Goal: Obtain resource: Obtain resource

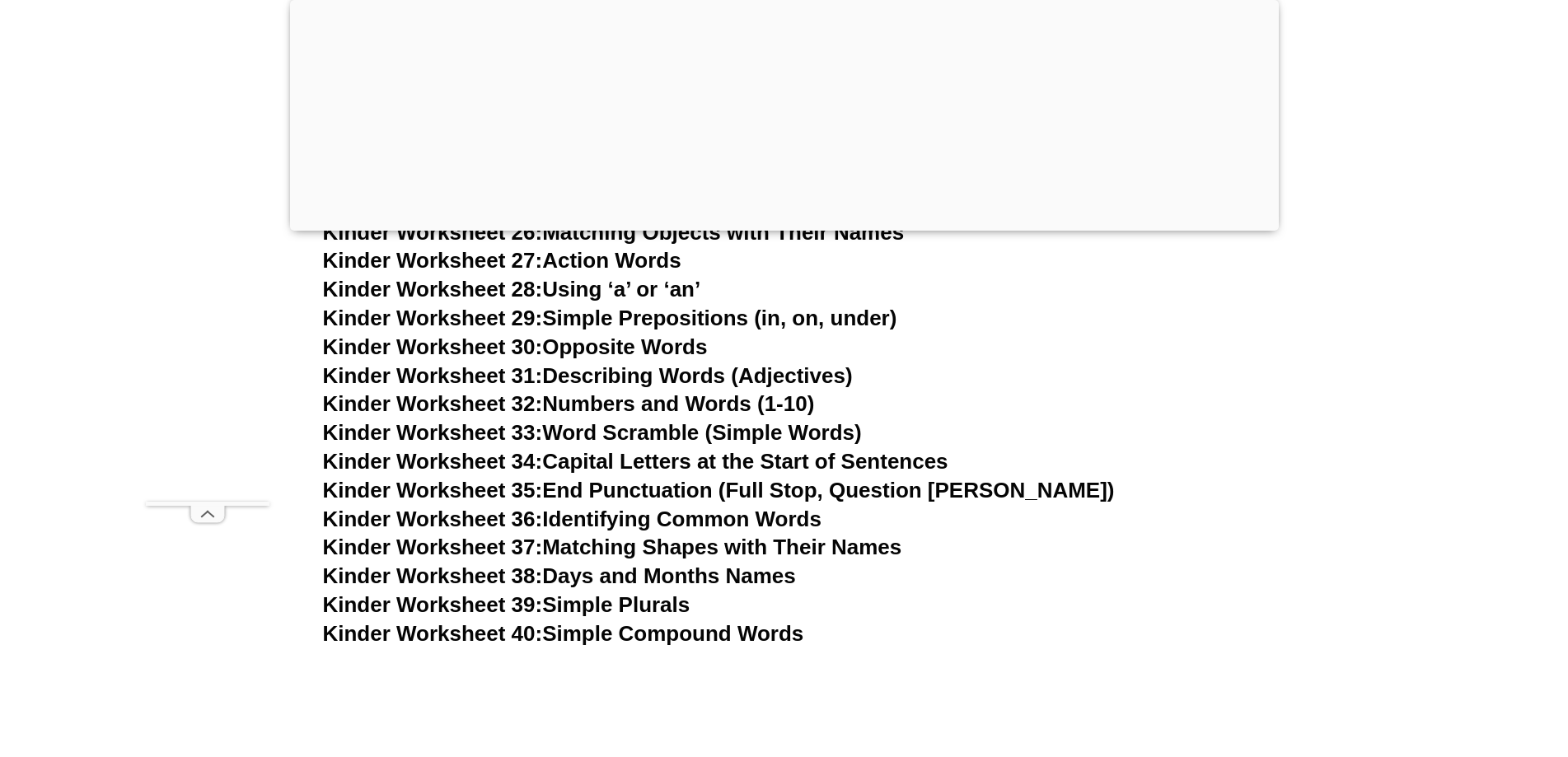
scroll to position [1522, 0]
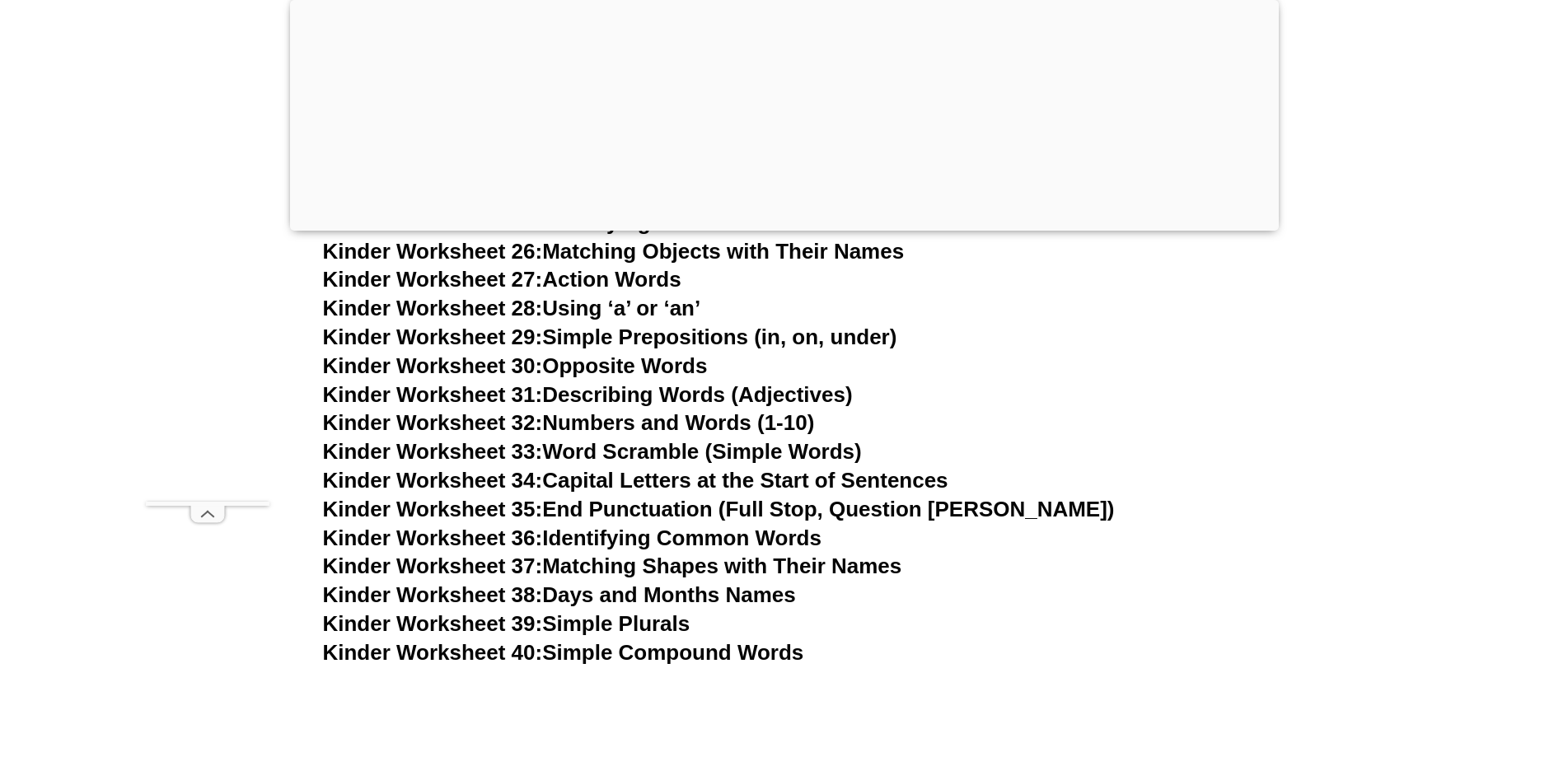
click at [732, 654] on link "Kinder Worksheet 40: Simple Compound Words" at bounding box center [563, 651] width 481 height 24
click at [715, 509] on link "Kinder Worksheet 35: End Punctuation (Full Stop, Question [PERSON_NAME])" at bounding box center [719, 508] width 792 height 24
click at [718, 540] on link "Kinder Worksheet 36: Identifying Common Words" at bounding box center [572, 537] width 498 height 24
click at [759, 569] on link "Kinder Worksheet 37: Matching Shapes with Their Names" at bounding box center [612, 565] width 579 height 24
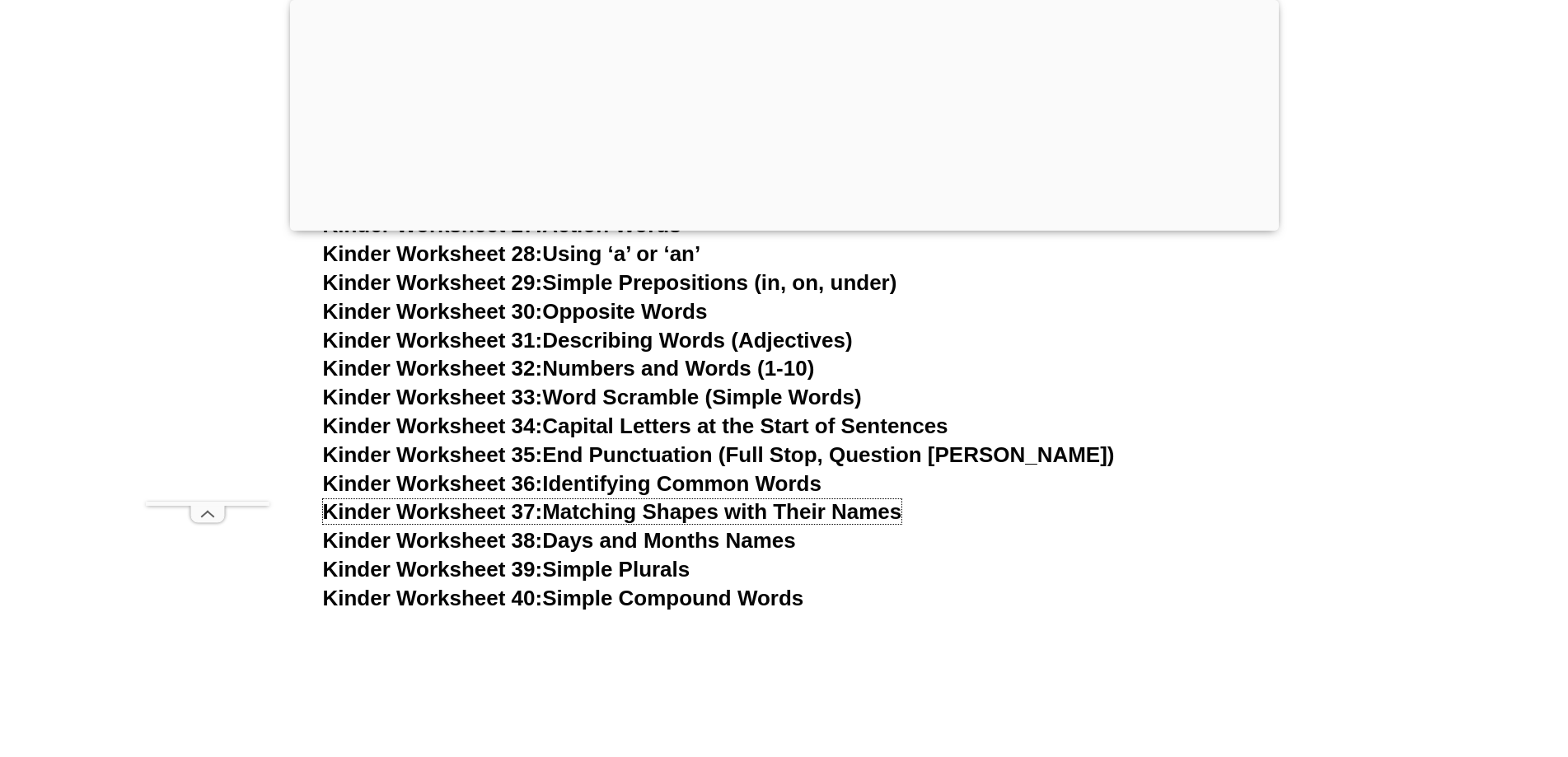
scroll to position [1687, 0]
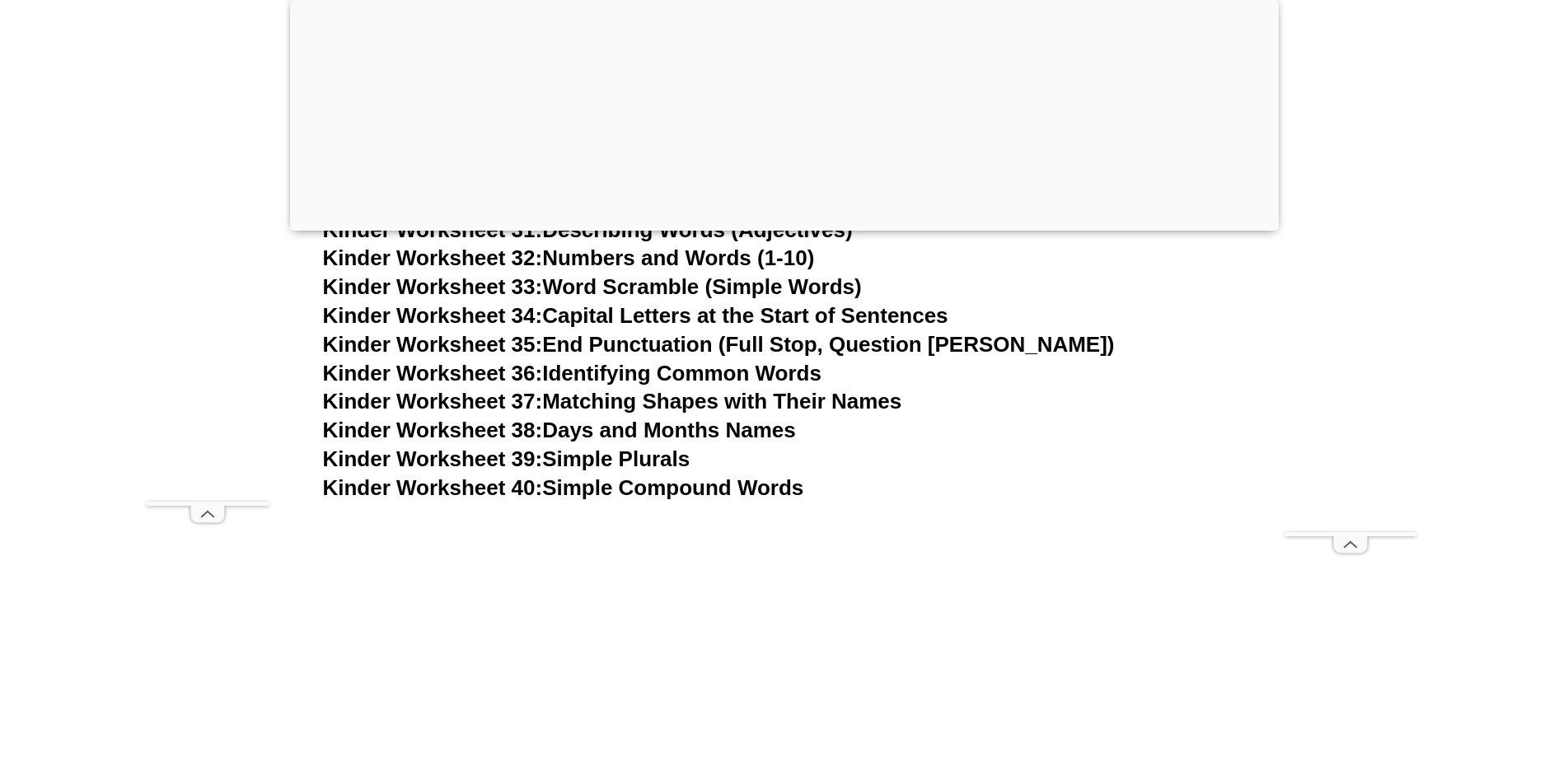
click at [666, 432] on link "Kinder Worksheet 38: Days and Months Names" at bounding box center [560, 429] width 473 height 24
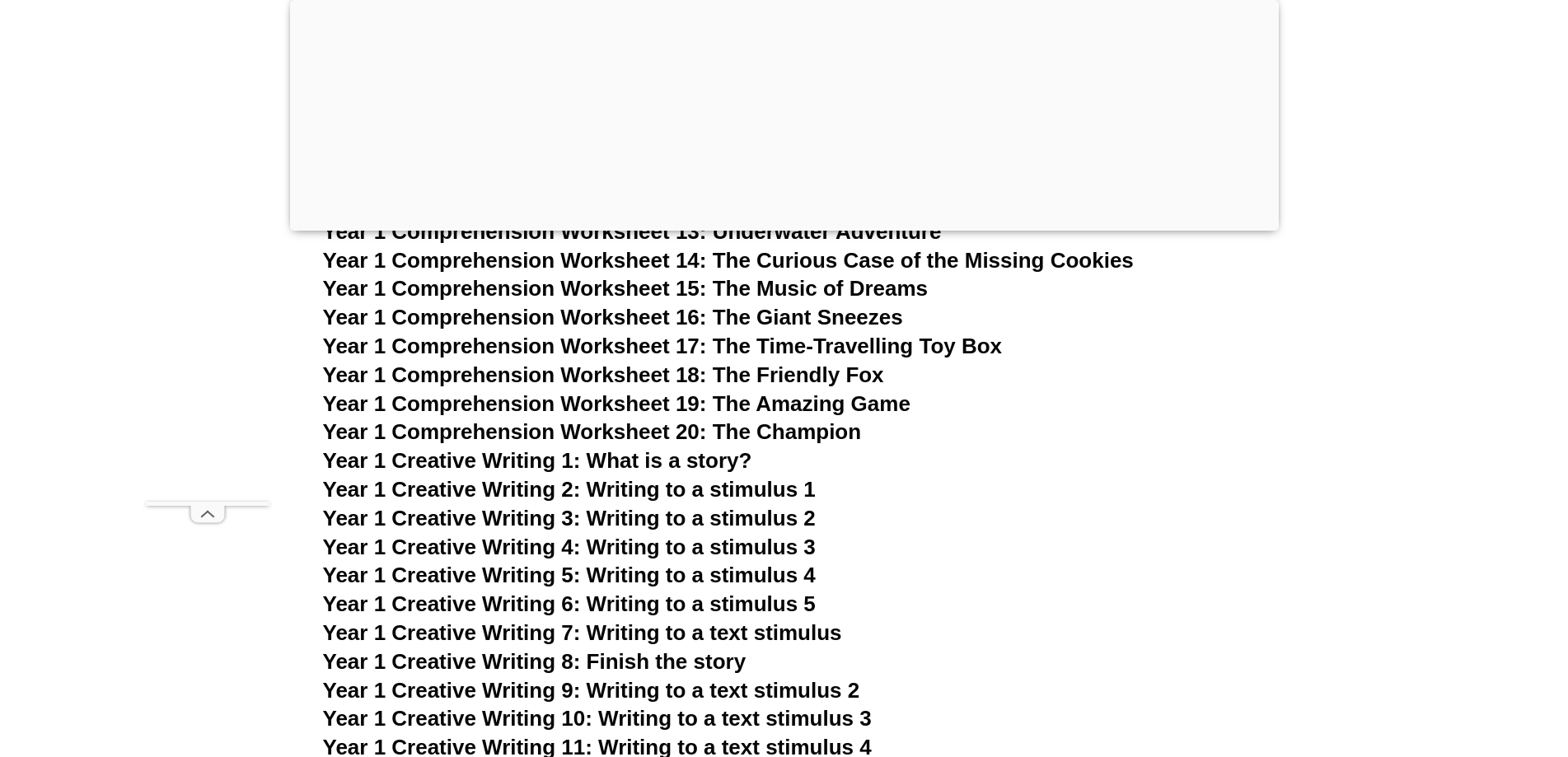
scroll to position [2675, 0]
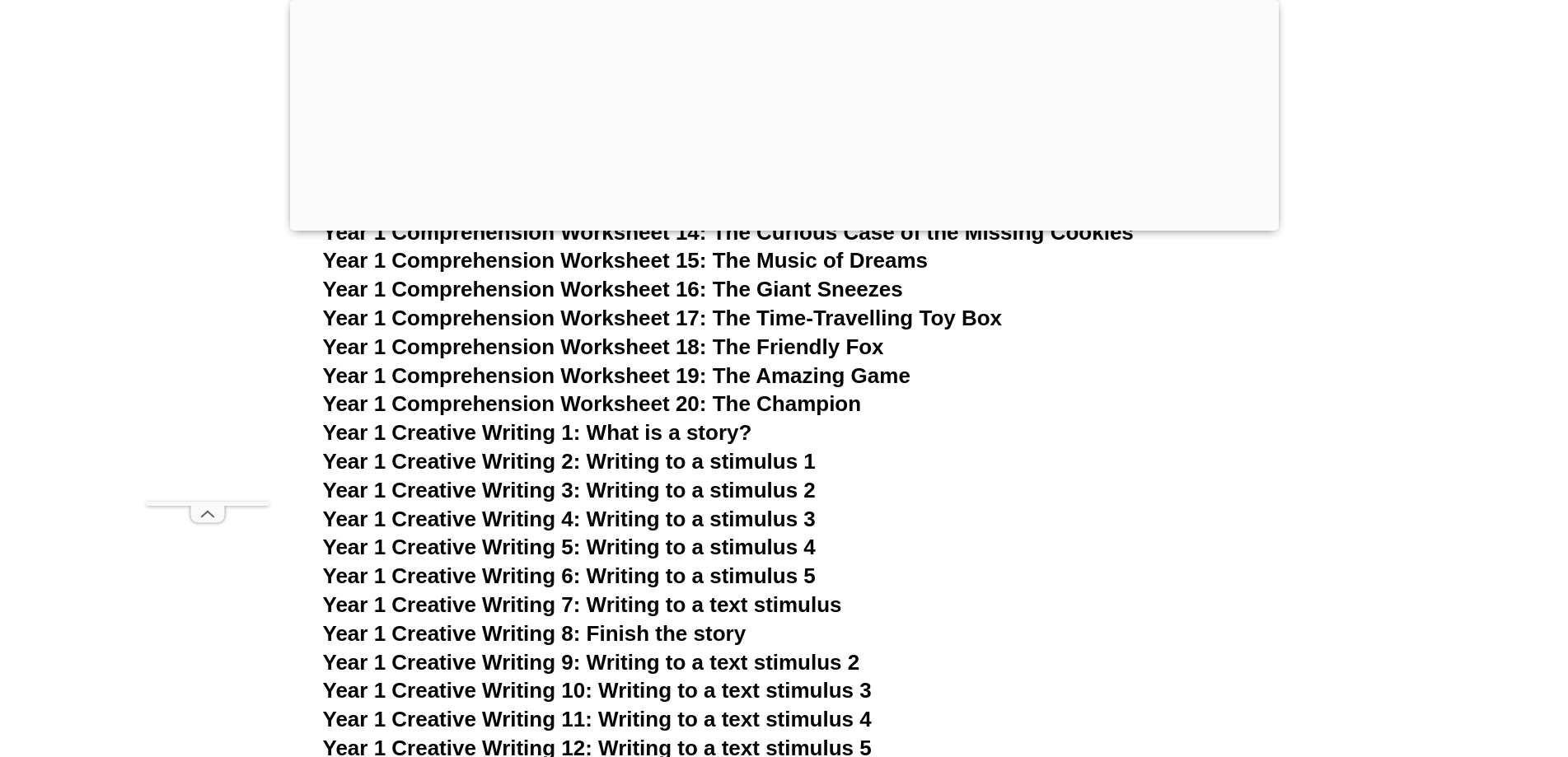
click at [668, 459] on span "Year 1 Creative Writing 2: Writing to a stimulus 1" at bounding box center [569, 460] width 493 height 24
click at [751, 609] on span "Year 1 Creative Writing 7: Writing to a text stimulus" at bounding box center [582, 604] width 519 height 24
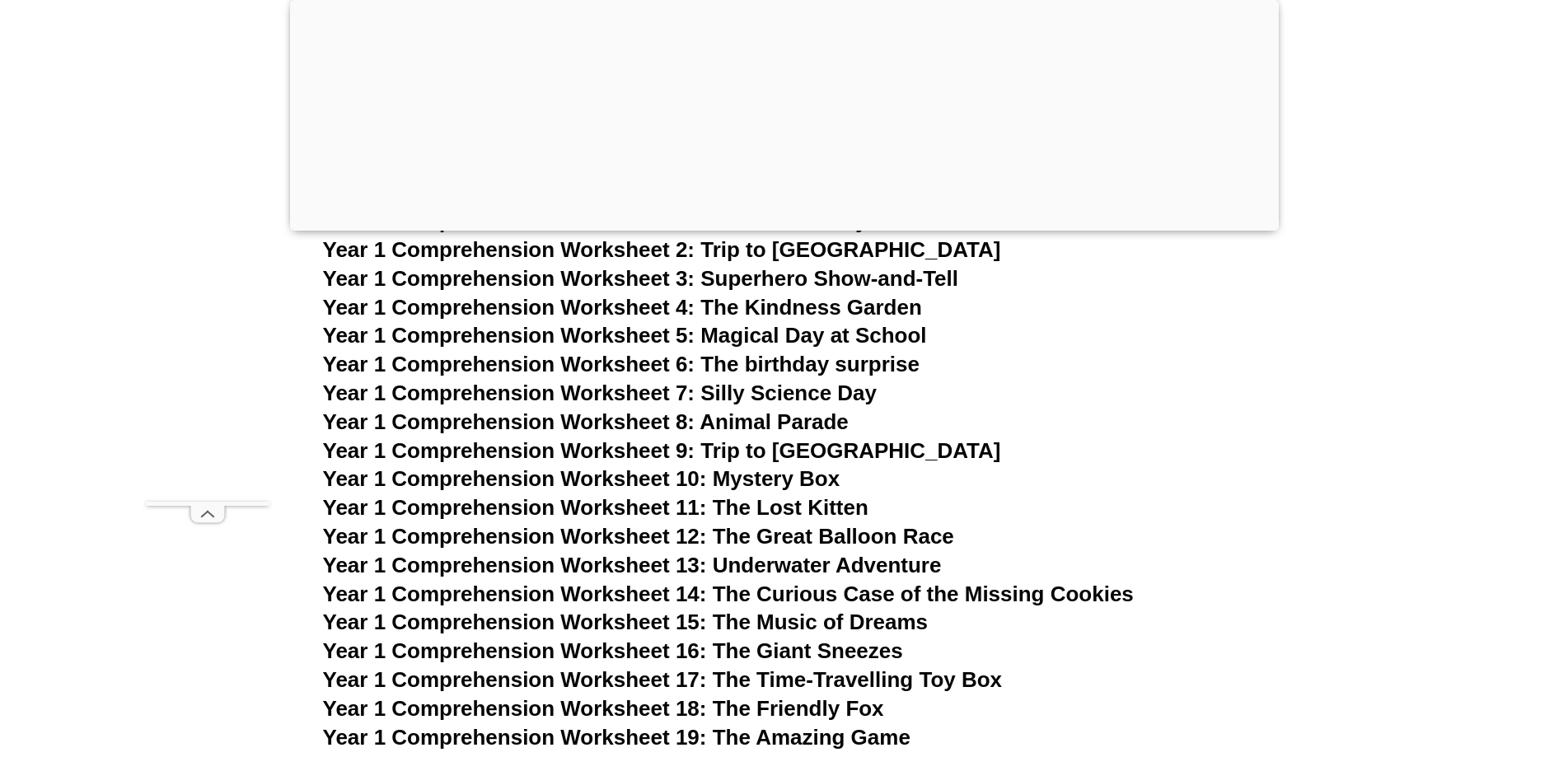
scroll to position [2346, 0]
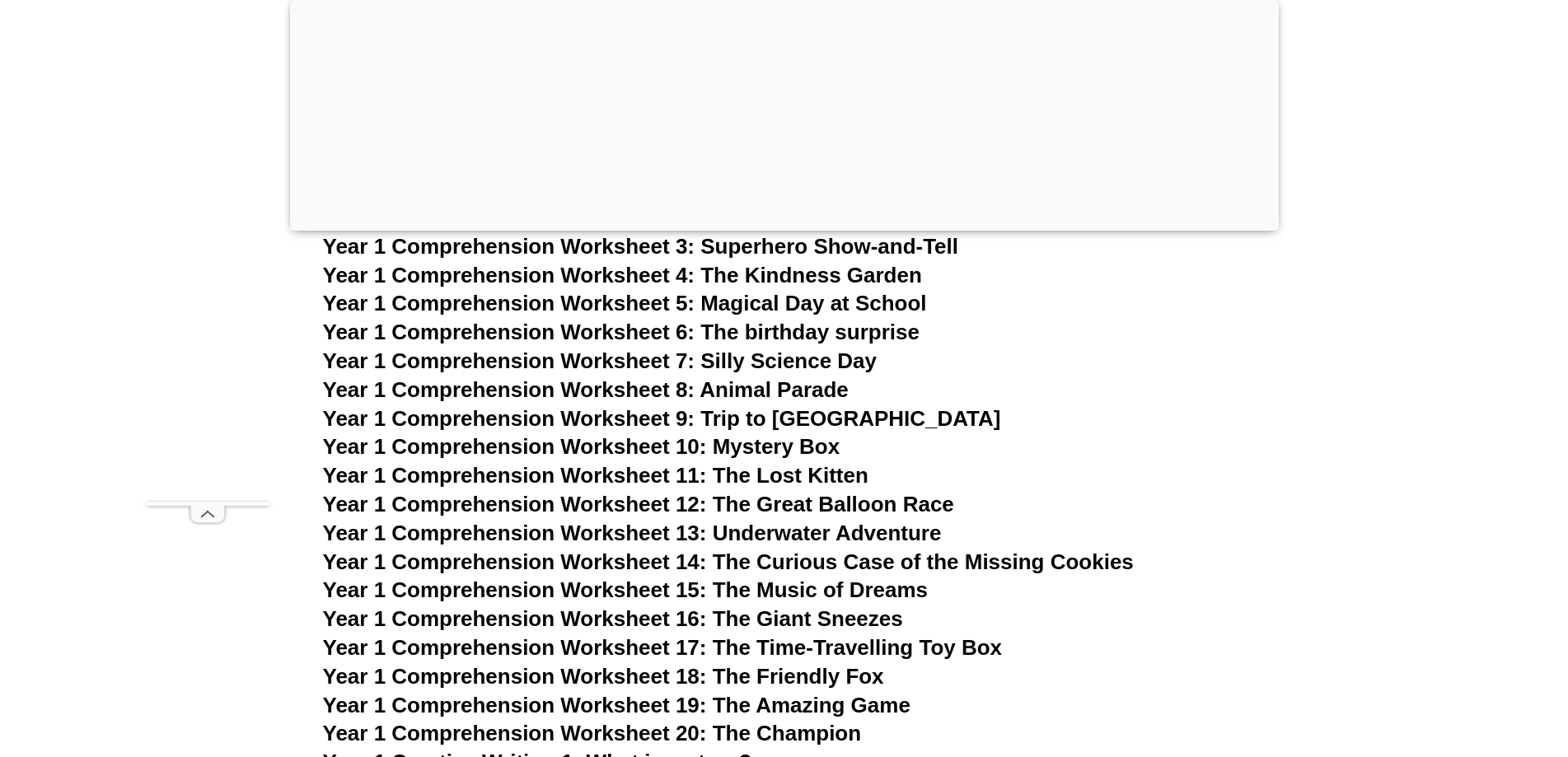
click at [877, 590] on span "Year 1 Comprehension Worksheet 15: The Music of Dreams" at bounding box center [625, 589] width 606 height 24
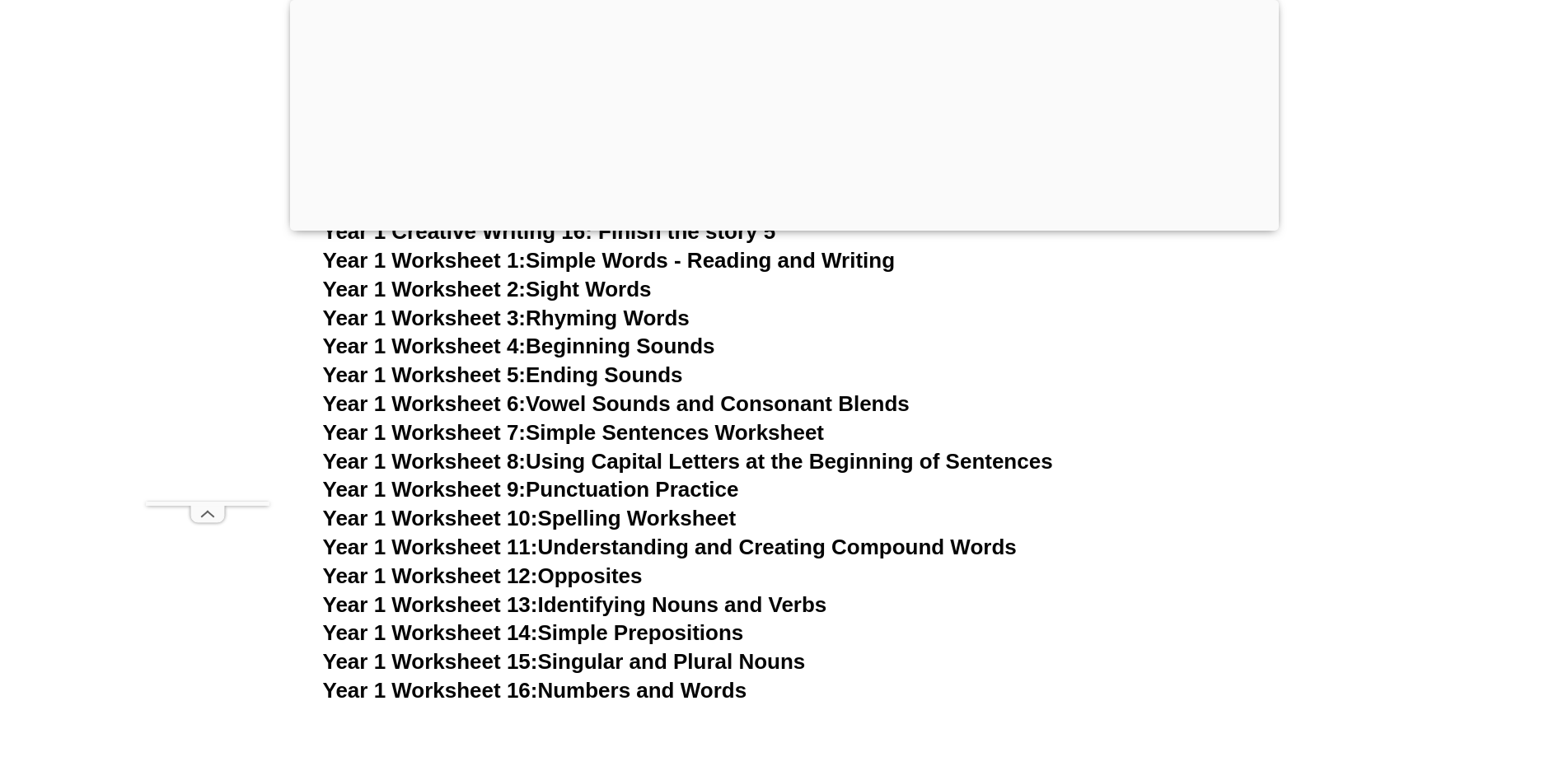
scroll to position [3333, 0]
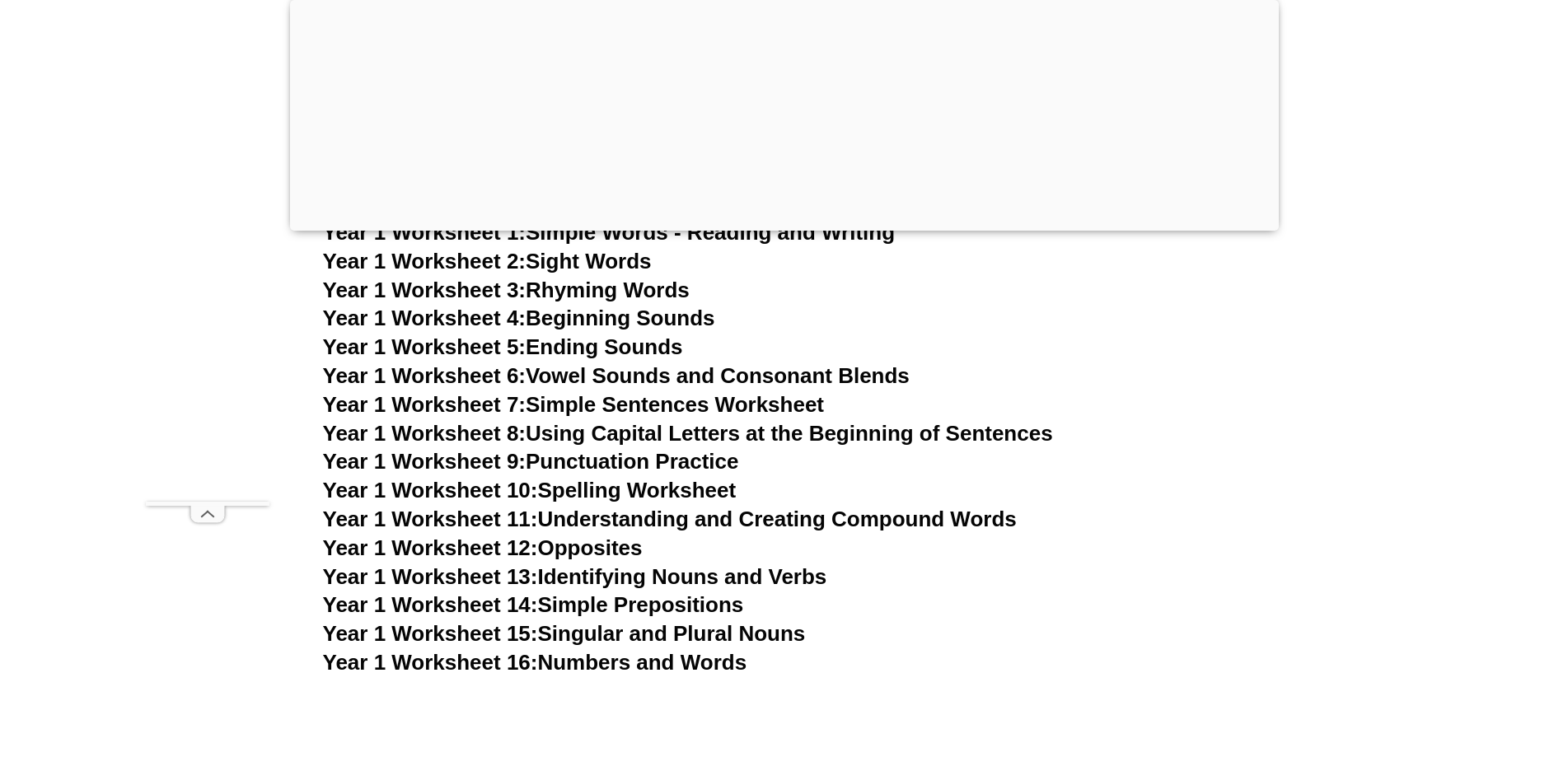
click at [669, 491] on link "Year 1 Worksheet 10: Spelling Worksheet" at bounding box center [529, 489] width 414 height 24
click at [888, 518] on link "Year 1 Worksheet 11: Understanding and Creating Compound Words" at bounding box center [669, 519] width 693 height 24
click at [620, 546] on link "Year 1 Worksheet 12: Opposites" at bounding box center [483, 547] width 320 height 24
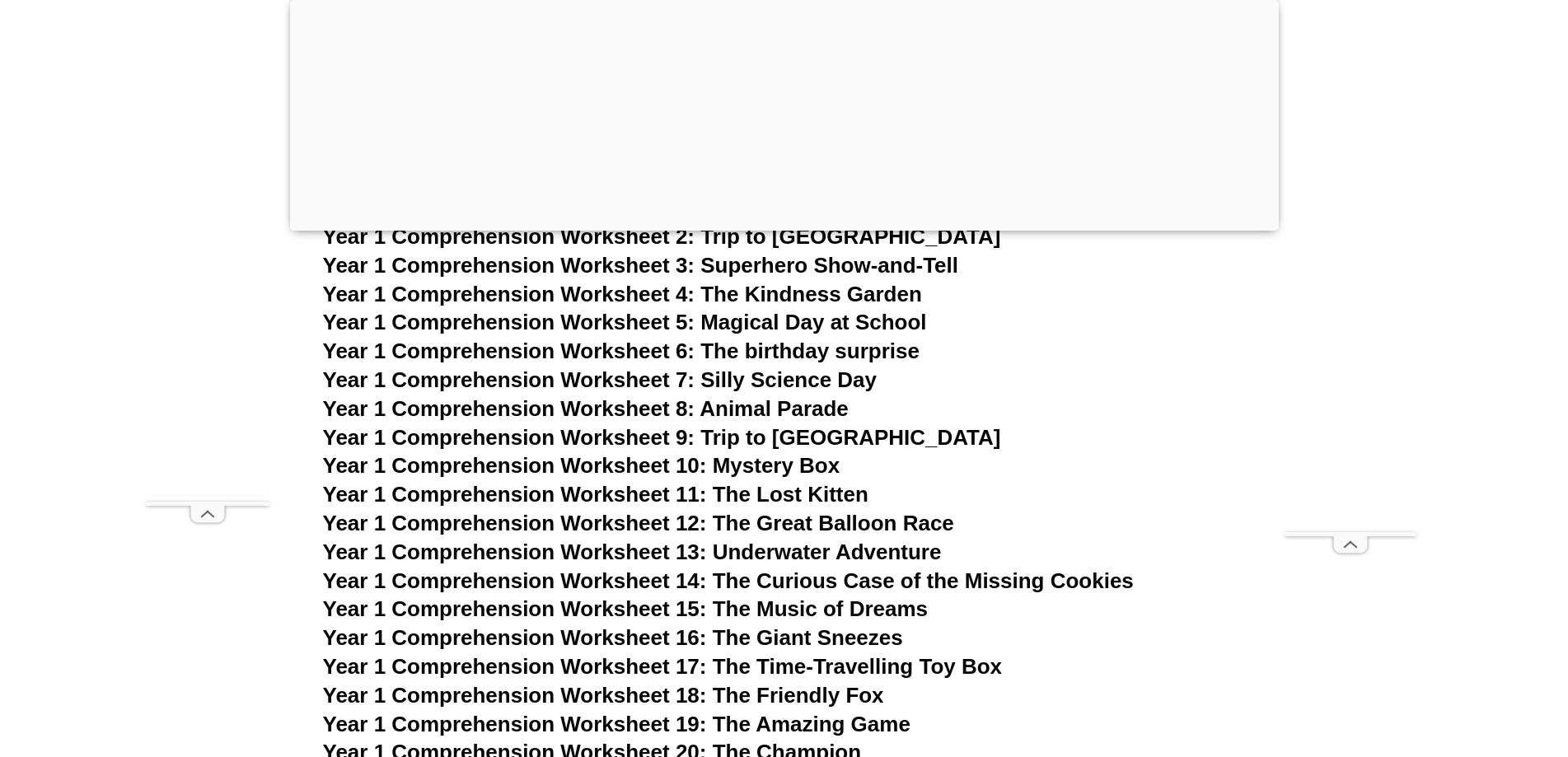
scroll to position [2263, 0]
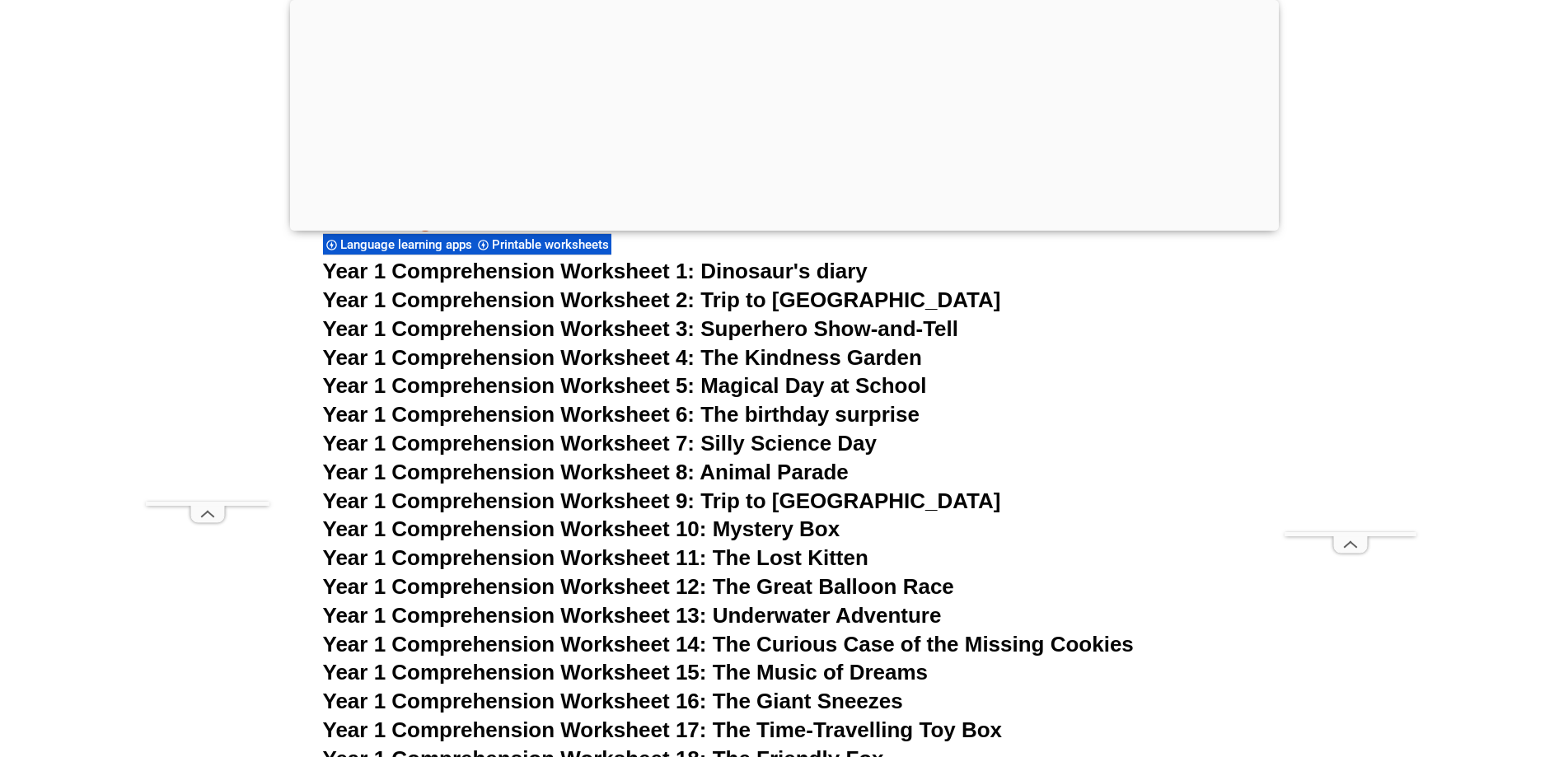
click at [824, 501] on span "Year 1 Comprehension Worksheet 9: Trip to [GEOGRAPHIC_DATA]" at bounding box center [661, 500] width 678 height 24
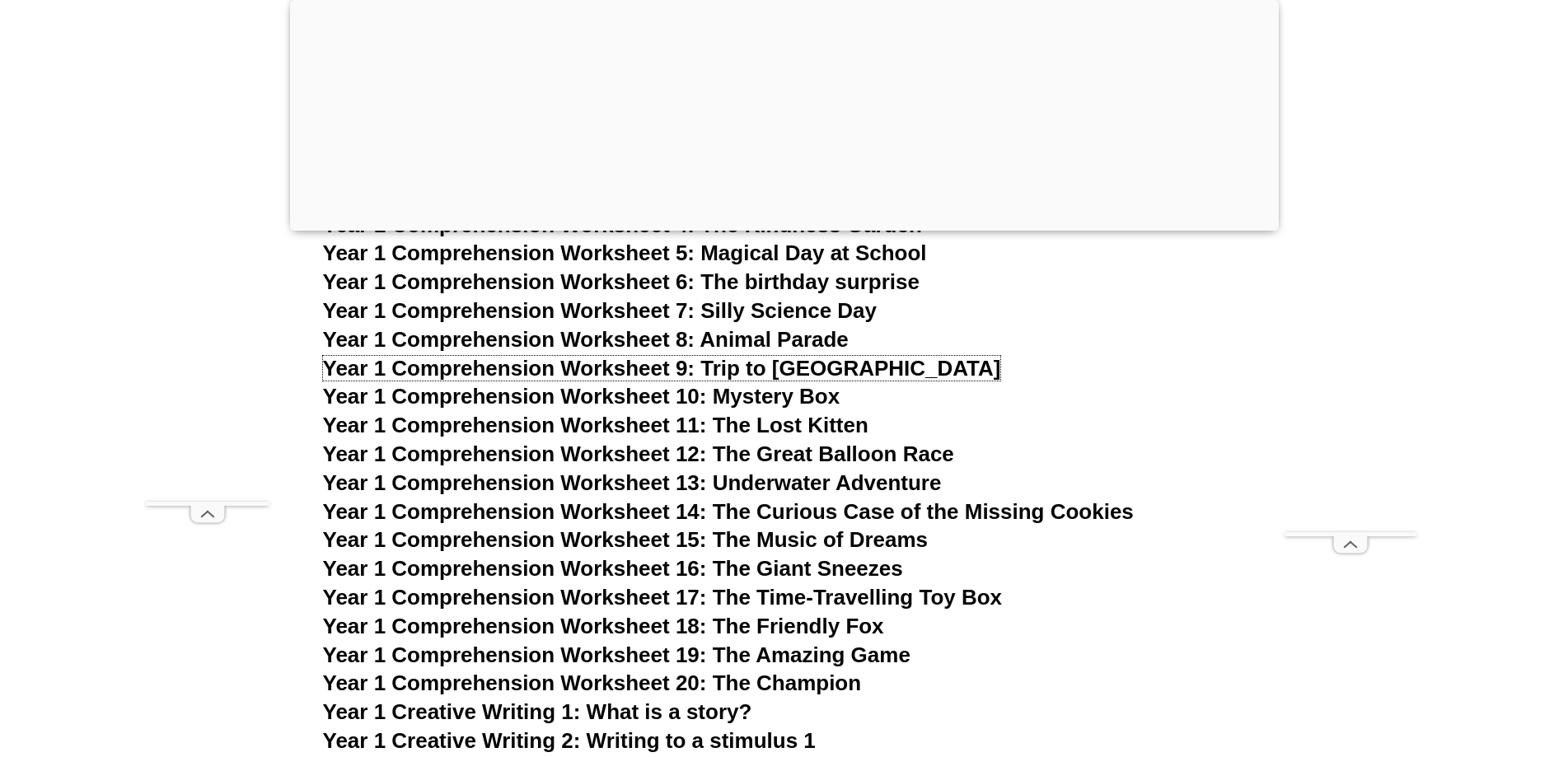
scroll to position [2428, 0]
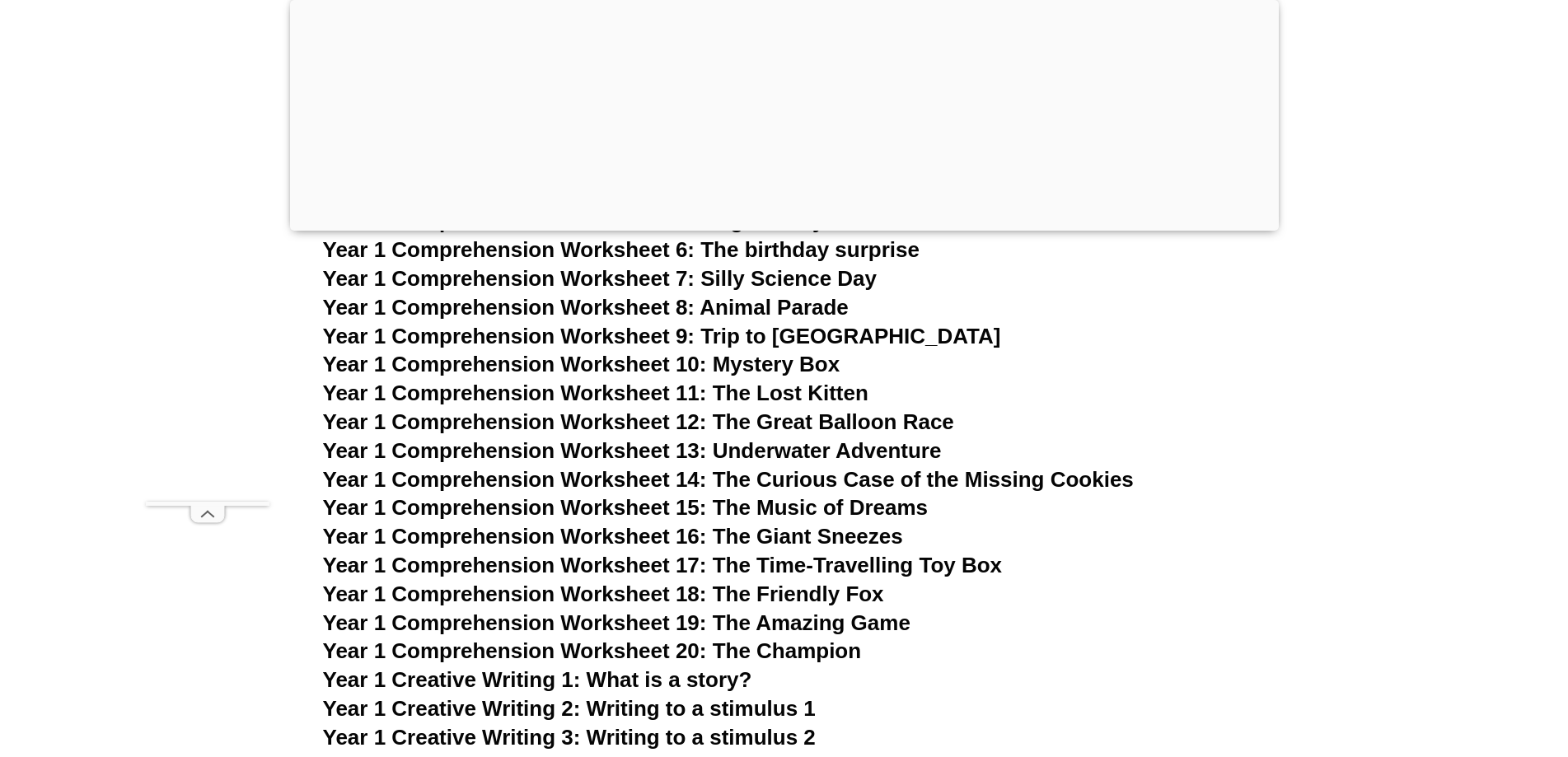
click at [847, 570] on span "Year 1 Comprehension Worksheet 17: The Time-Travelling Toy Box" at bounding box center [662, 564] width 680 height 24
click at [851, 593] on span "Year 1 Comprehension Worksheet 18: The Friendly Fox" at bounding box center [603, 593] width 561 height 24
click at [864, 623] on span "Year 1 Comprehension Worksheet 19: The Amazing Game" at bounding box center [617, 622] width 588 height 24
